Goal: Task Accomplishment & Management: Complete application form

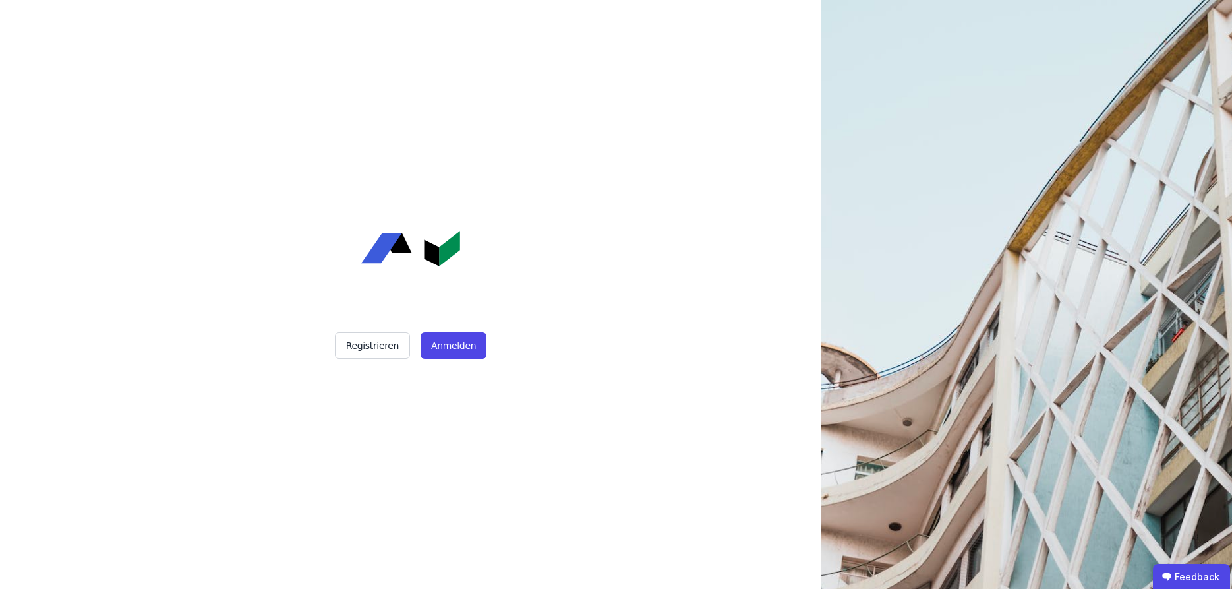
click at [421, 254] on img at bounding box center [410, 249] width 99 height 36
click at [460, 348] on button "Anmelden" at bounding box center [454, 345] width 66 height 26
